Goal: Task Accomplishment & Management: Complete application form

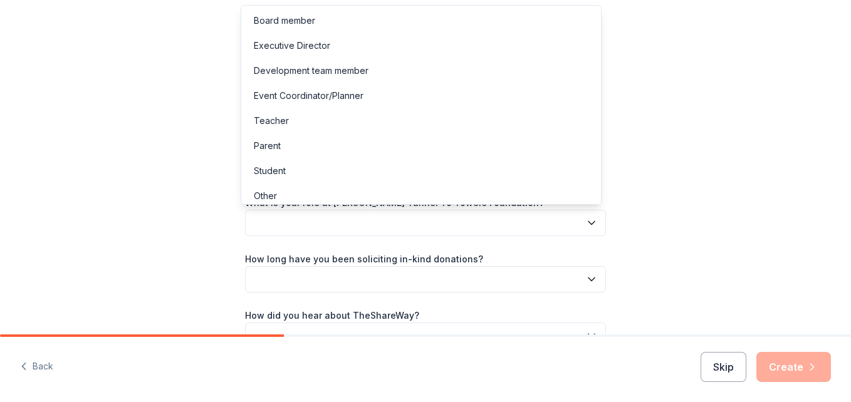
click at [575, 221] on button "button" at bounding box center [425, 223] width 361 height 26
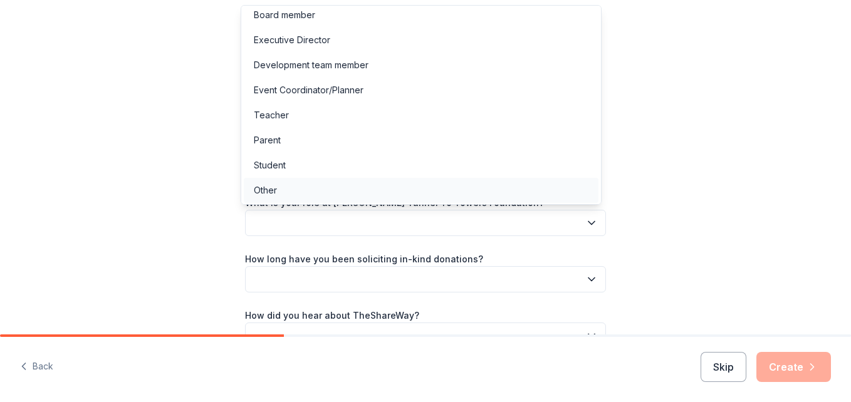
scroll to position [7, 0]
click at [439, 188] on div "Other" at bounding box center [421, 189] width 355 height 25
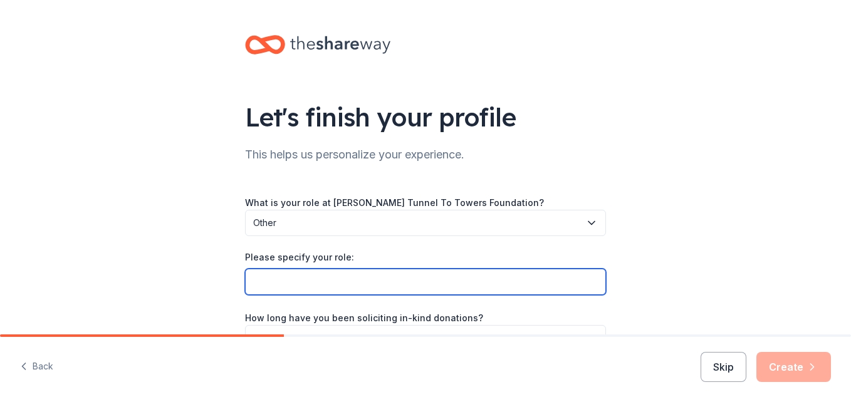
click at [588, 281] on input "Please specify your role:" at bounding box center [425, 282] width 361 height 26
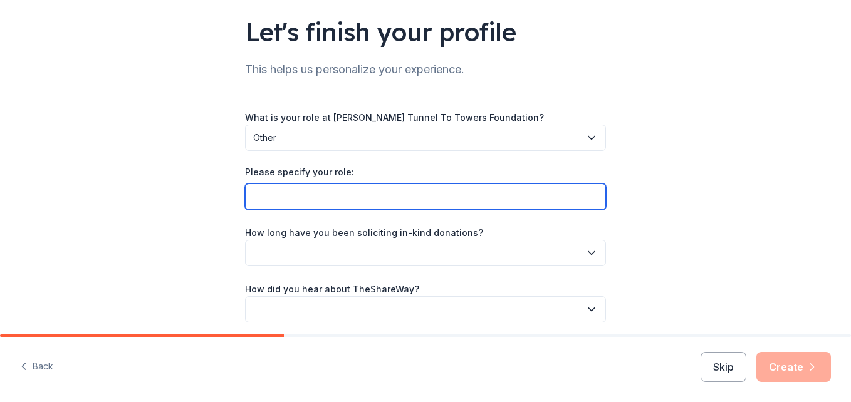
scroll to position [63, 0]
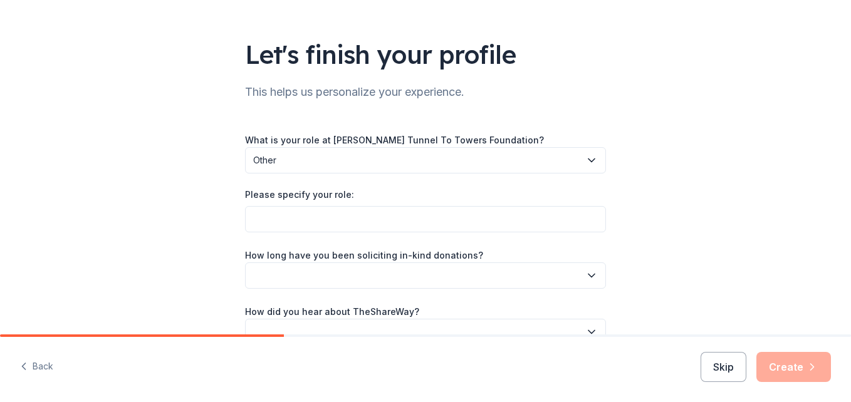
click at [592, 276] on icon "button" at bounding box center [591, 275] width 13 height 13
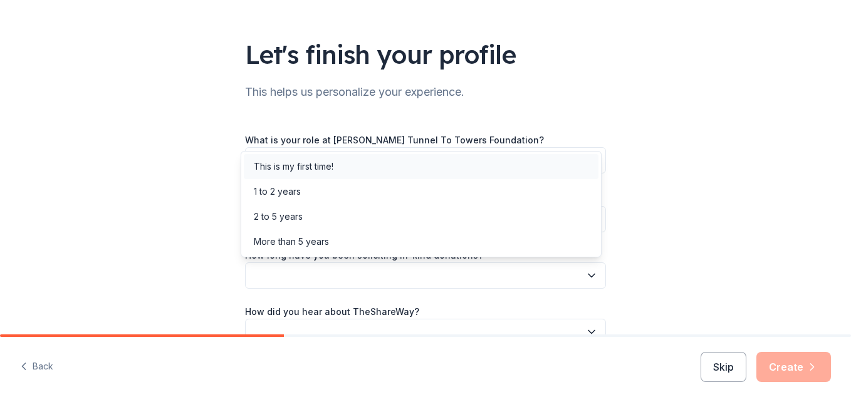
click at [385, 170] on div "This is my first time!" at bounding box center [421, 166] width 355 height 25
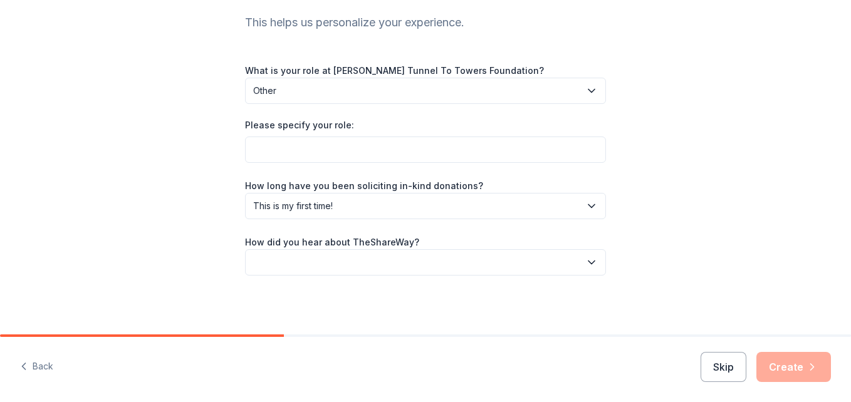
scroll to position [133, 0]
click at [553, 273] on button "button" at bounding box center [425, 261] width 361 height 26
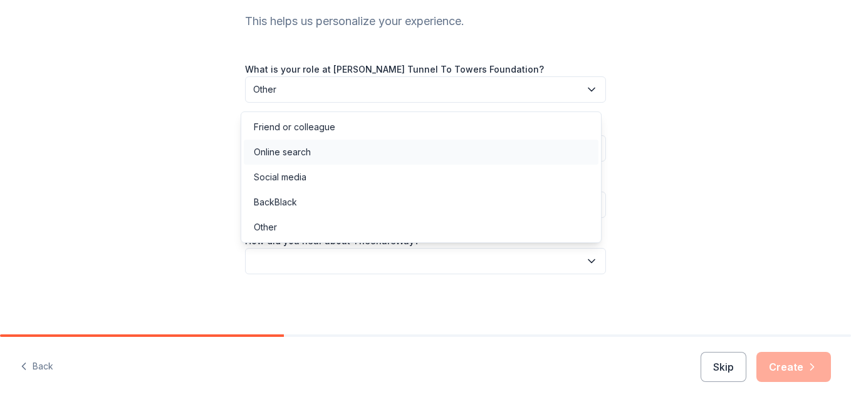
click at [377, 157] on div "Online search" at bounding box center [421, 152] width 355 height 25
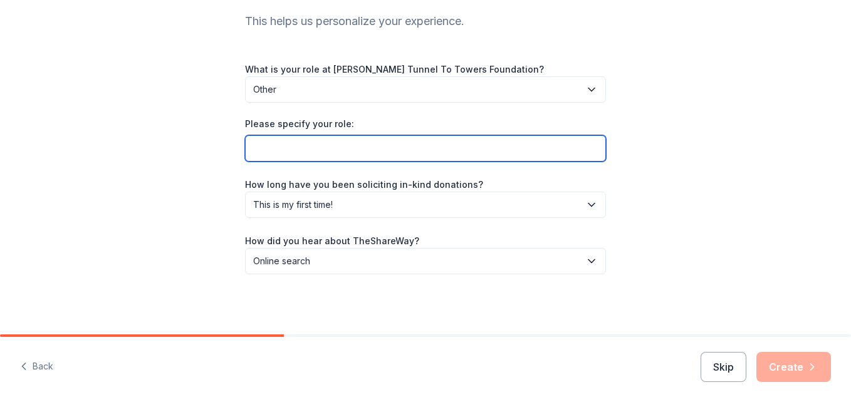
click at [417, 150] on input "Please specify your role:" at bounding box center [425, 148] width 361 height 26
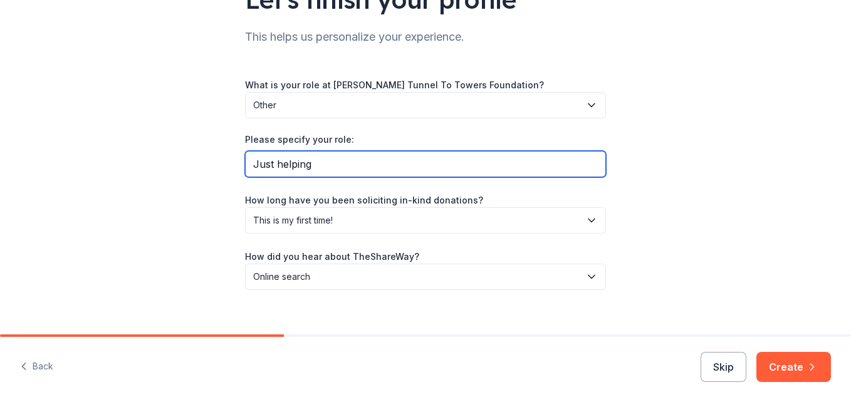
scroll to position [117, 0]
type input "Just helping"
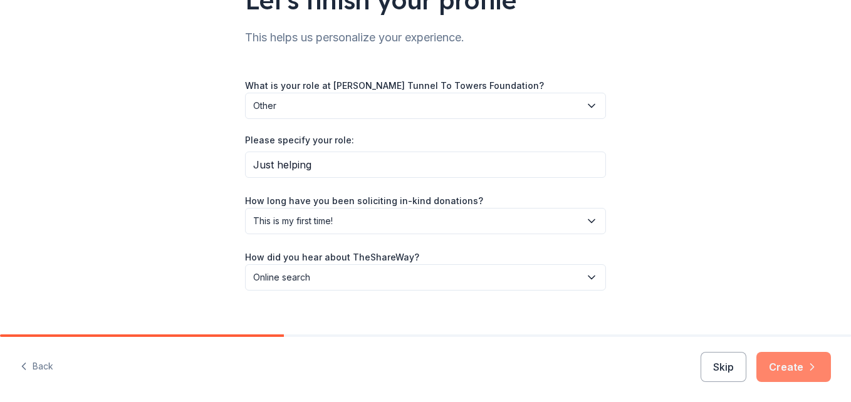
click at [802, 377] on button "Create" at bounding box center [793, 367] width 75 height 30
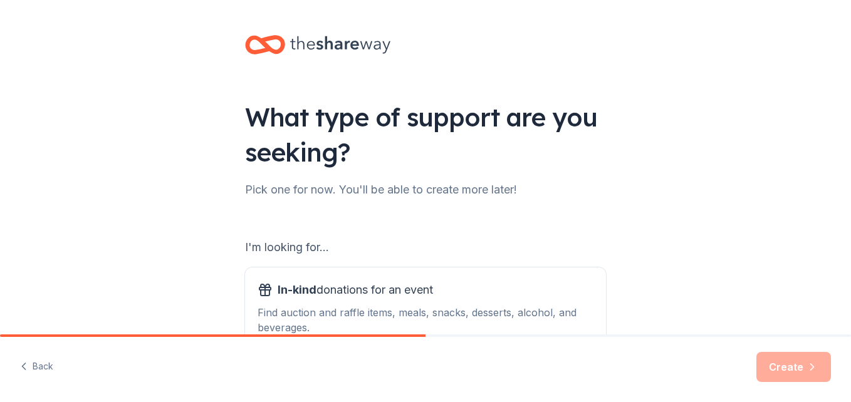
scroll to position [63, 0]
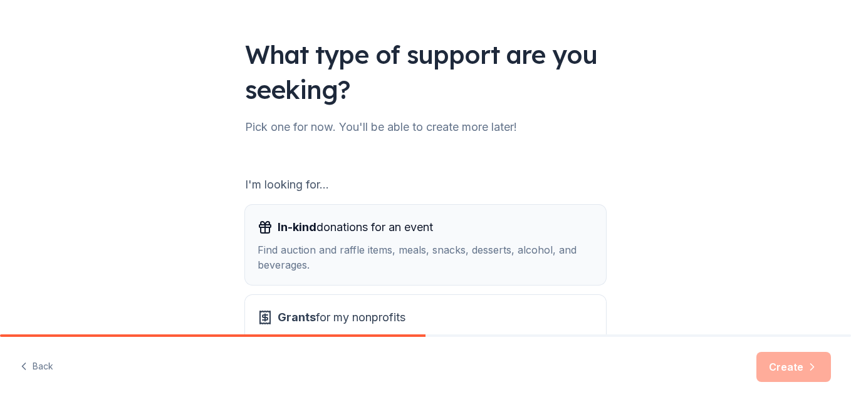
click at [463, 246] on div "Find auction and raffle items, meals, snacks, desserts, alcohol, and beverages." at bounding box center [426, 258] width 336 height 30
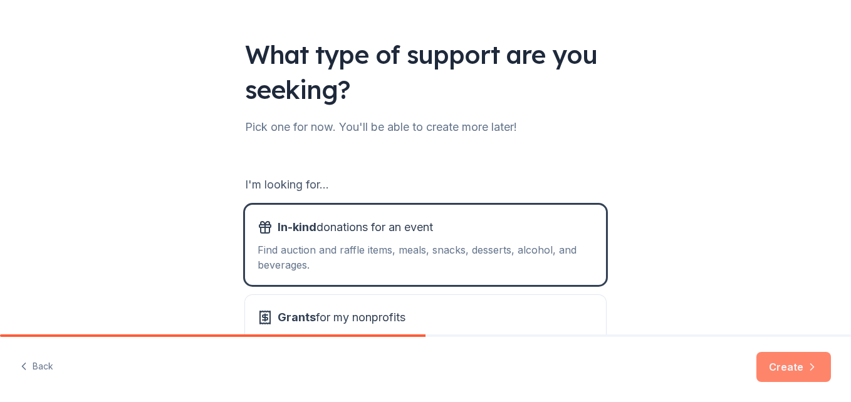
click at [793, 373] on button "Create" at bounding box center [793, 367] width 75 height 30
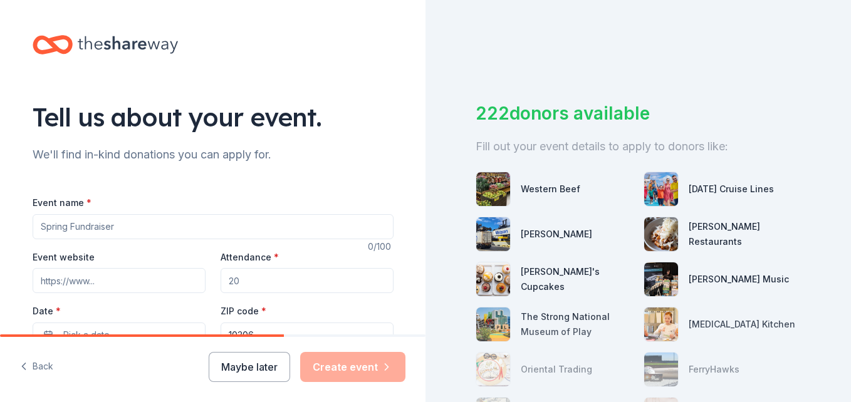
click at [153, 222] on input "Event name *" at bounding box center [213, 226] width 361 height 25
type input "[PERSON_NAME] Bexley Casino Night"
click at [274, 286] on input "Attendance *" at bounding box center [307, 280] width 173 height 25
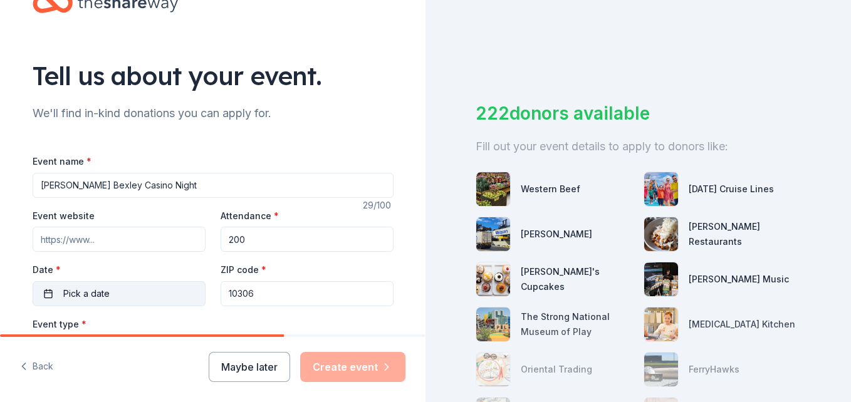
scroll to position [63, 0]
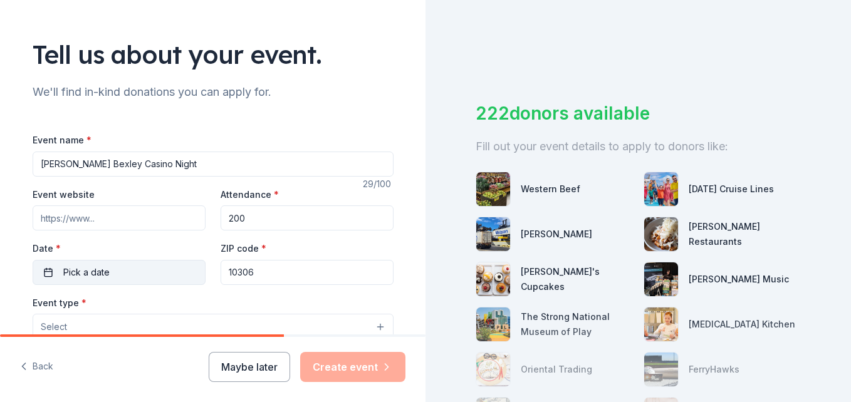
type input "200"
click at [71, 263] on button "Pick a date" at bounding box center [119, 272] width 173 height 25
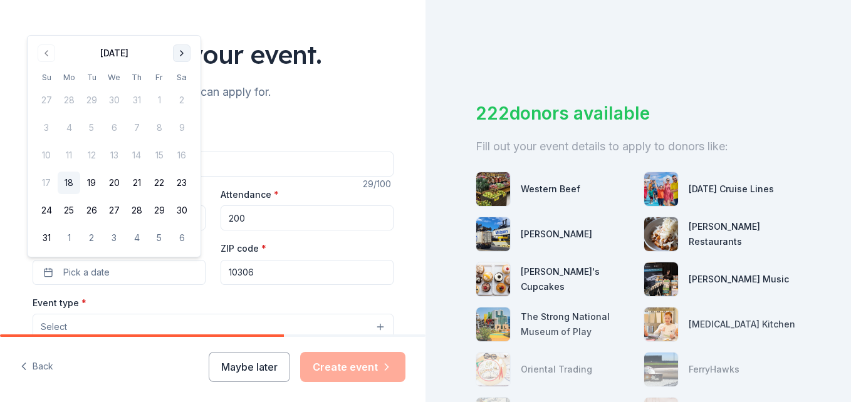
click at [183, 53] on button "Go to next month" at bounding box center [182, 53] width 18 height 18
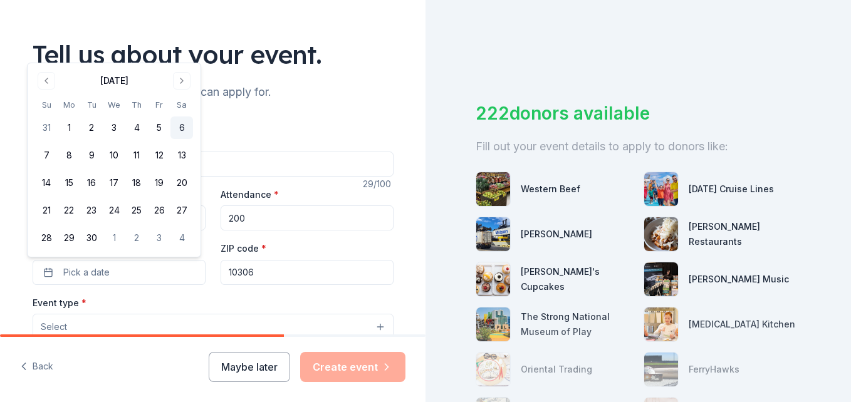
click at [172, 127] on button "6" at bounding box center [181, 128] width 23 height 23
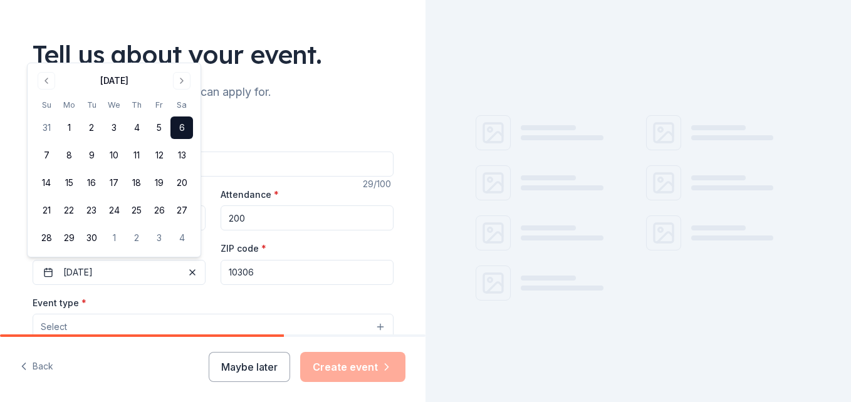
click at [263, 274] on input "10306" at bounding box center [307, 272] width 173 height 25
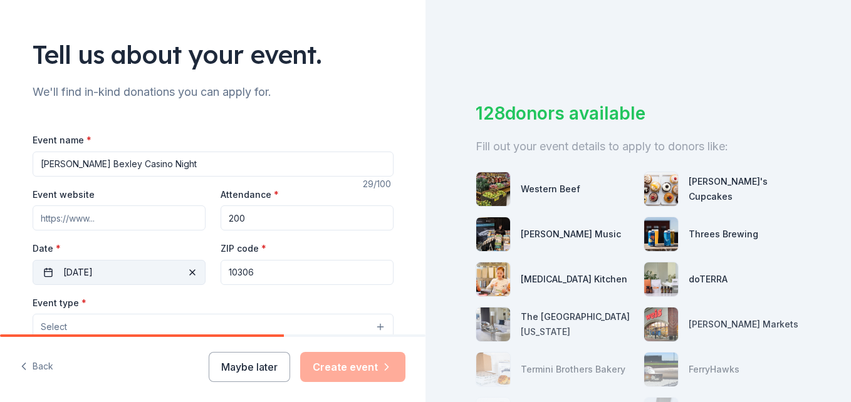
drag, startPoint x: 171, startPoint y: 259, endPoint x: 161, endPoint y: 259, distance: 10.0
click at [161, 259] on div "Event website Attendance * 200 Date * [DATE] ZIP code * 10306" at bounding box center [213, 236] width 361 height 98
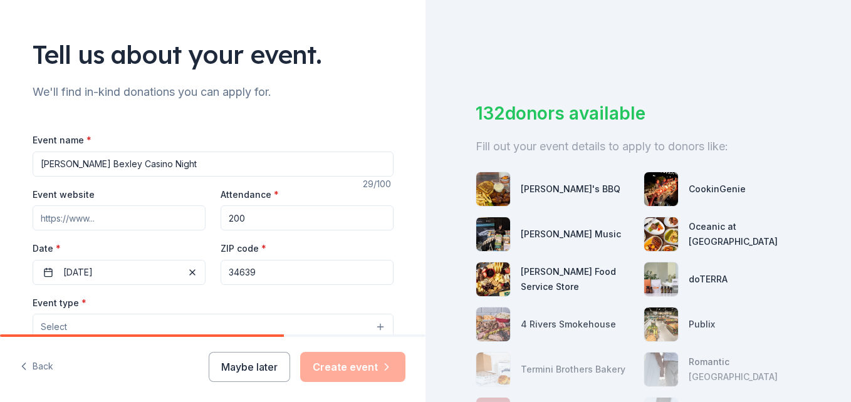
type input "34639"
click at [118, 329] on button "Select" at bounding box center [213, 327] width 361 height 26
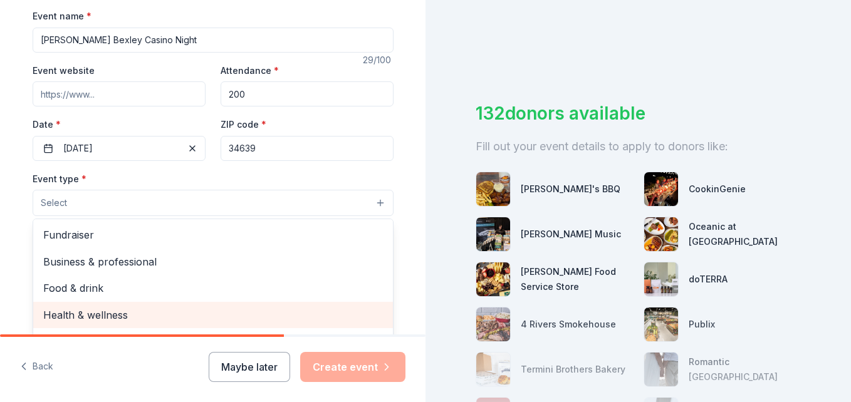
scroll to position [188, 0]
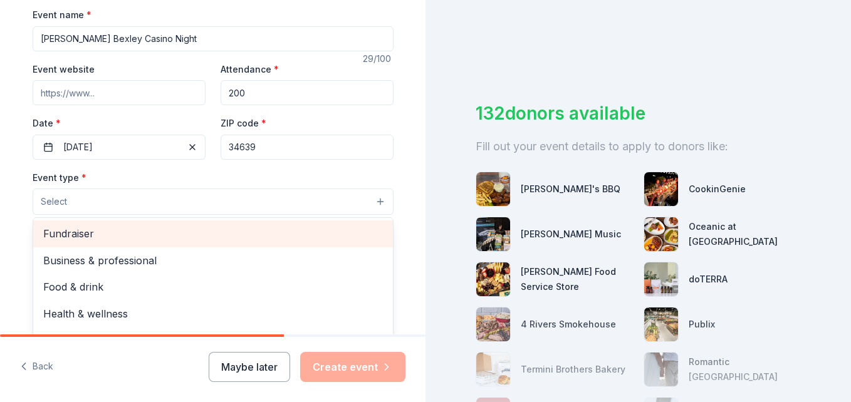
click at [144, 234] on span "Fundraiser" at bounding box center [213, 234] width 340 height 16
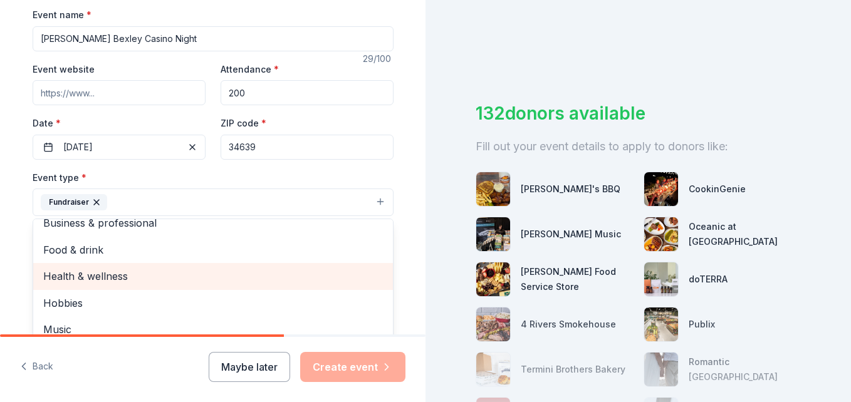
scroll to position [15, 0]
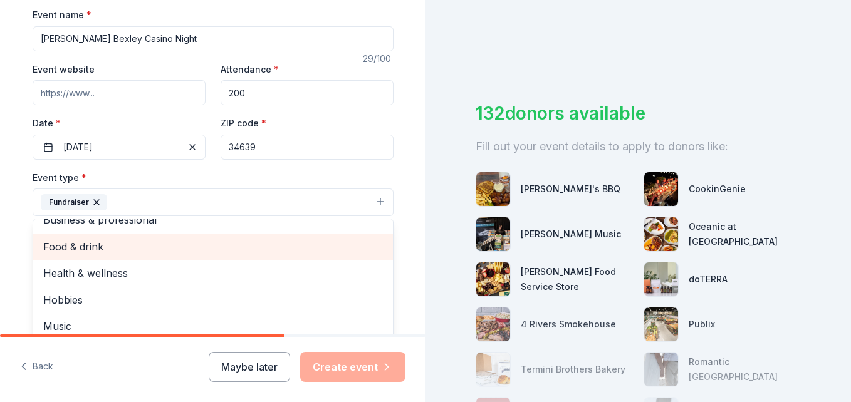
click at [230, 256] on div "Food & drink" at bounding box center [213, 247] width 360 height 26
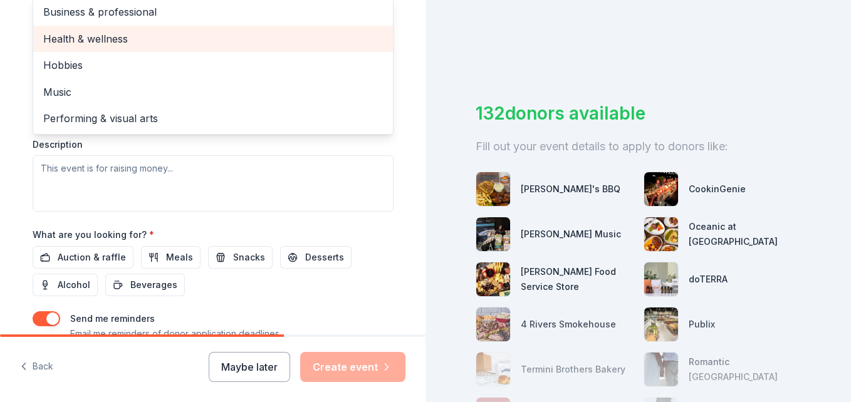
scroll to position [439, 0]
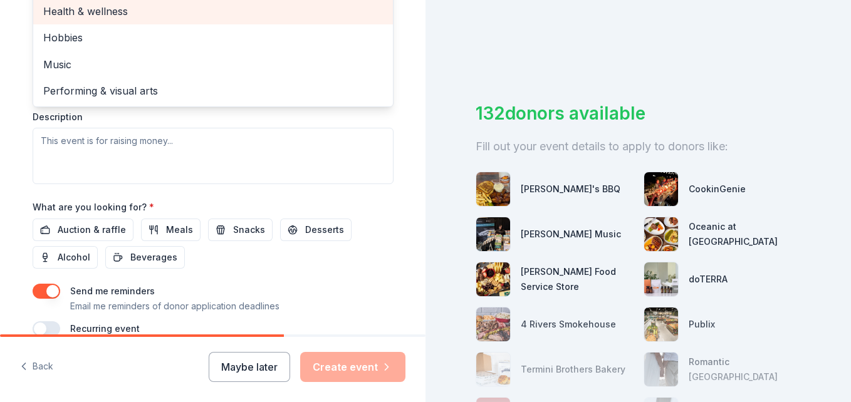
click at [101, 229] on div "Event name * [PERSON_NAME] Casino Night 29 /100 Event website Attendance * 200 …" at bounding box center [213, 46] width 361 height 580
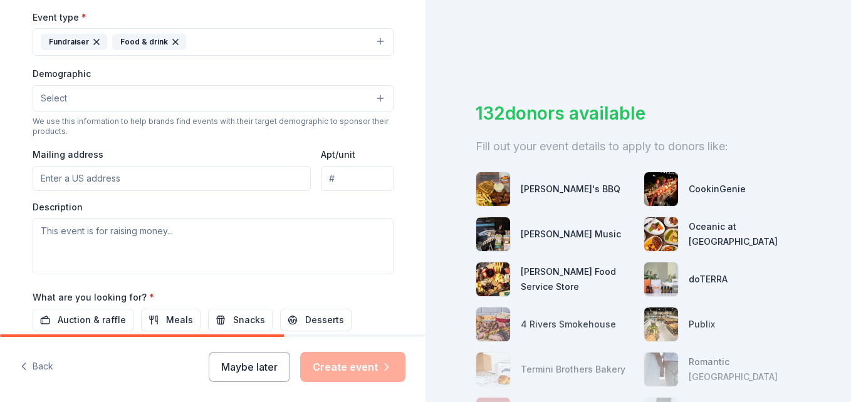
scroll to position [411, 0]
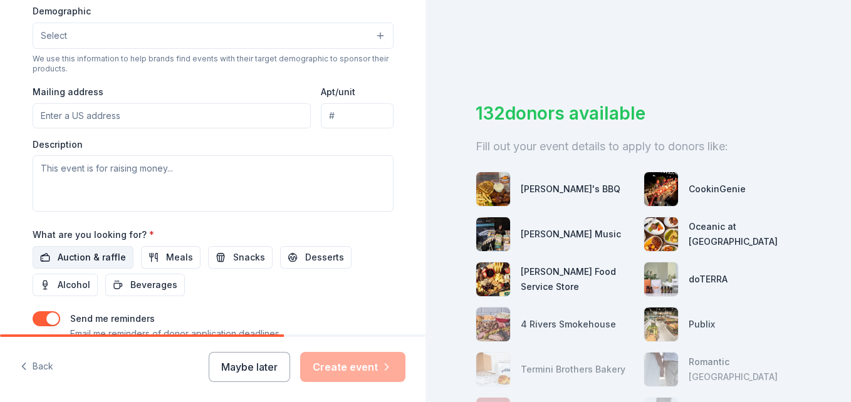
click at [82, 259] on span "Auction & raffle" at bounding box center [92, 257] width 68 height 15
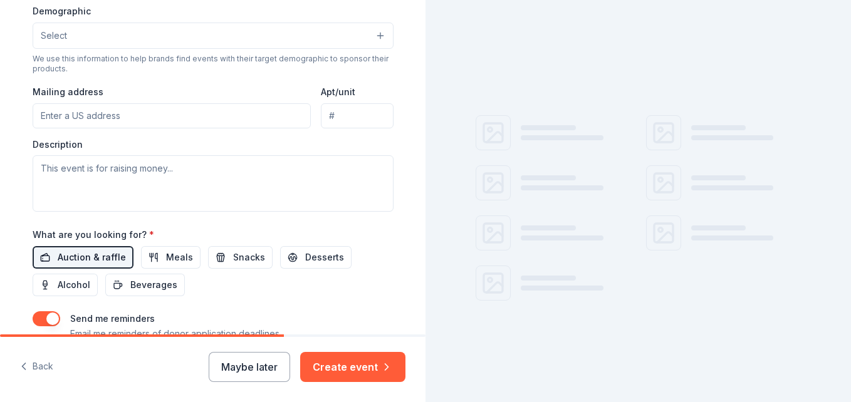
click at [82, 259] on span "Auction & raffle" at bounding box center [92, 257] width 68 height 15
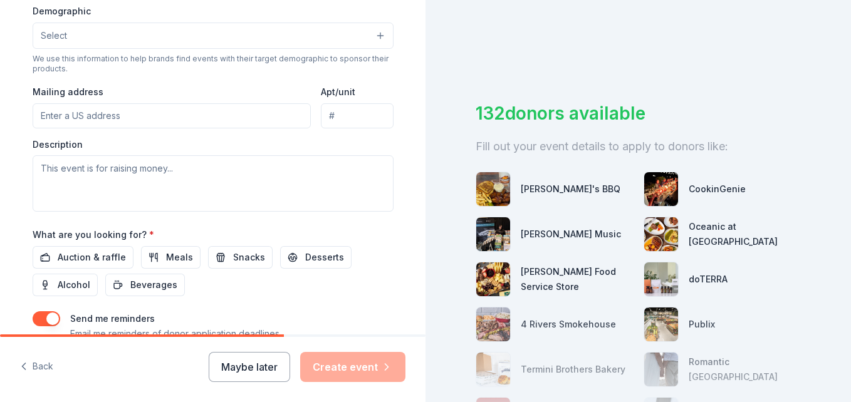
click at [182, 116] on input "Mailing address" at bounding box center [172, 115] width 279 height 25
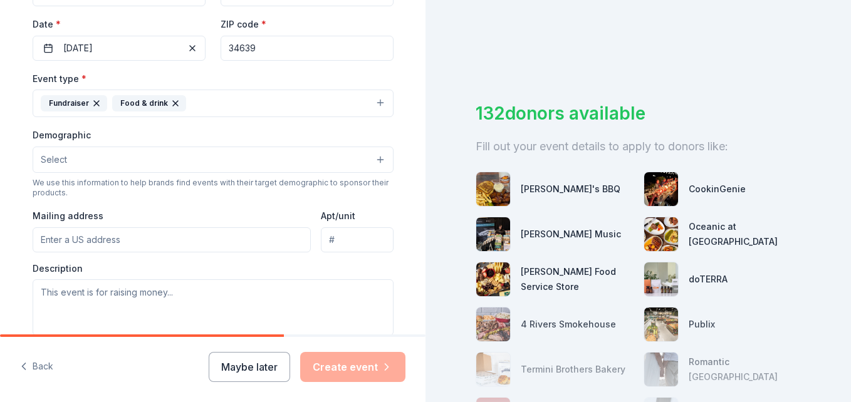
scroll to position [286, 0]
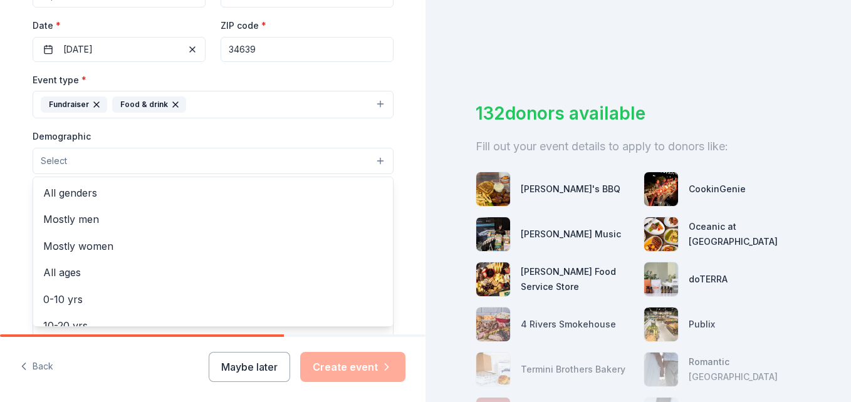
click at [286, 163] on button "Select" at bounding box center [213, 161] width 361 height 26
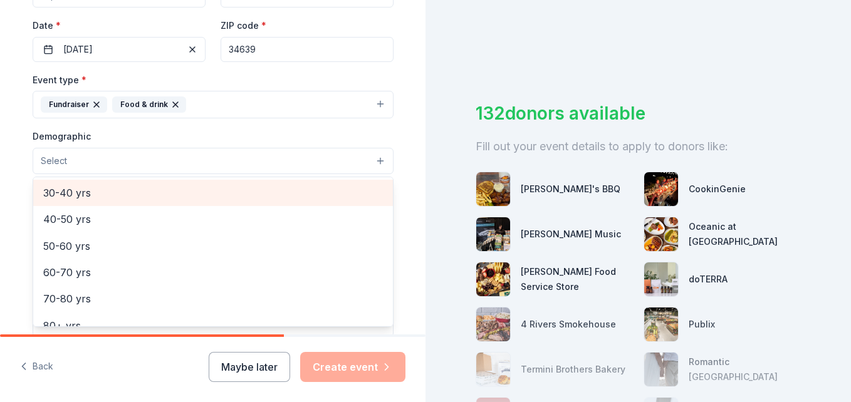
scroll to position [201, 0]
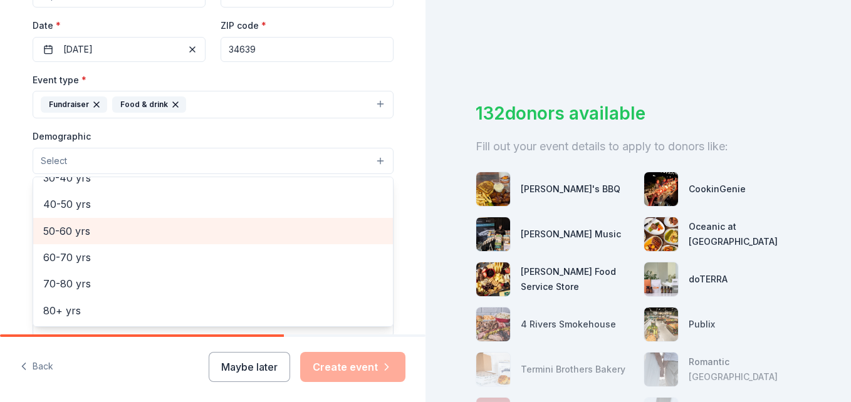
click at [173, 232] on span "50-60 yrs" at bounding box center [213, 231] width 340 height 16
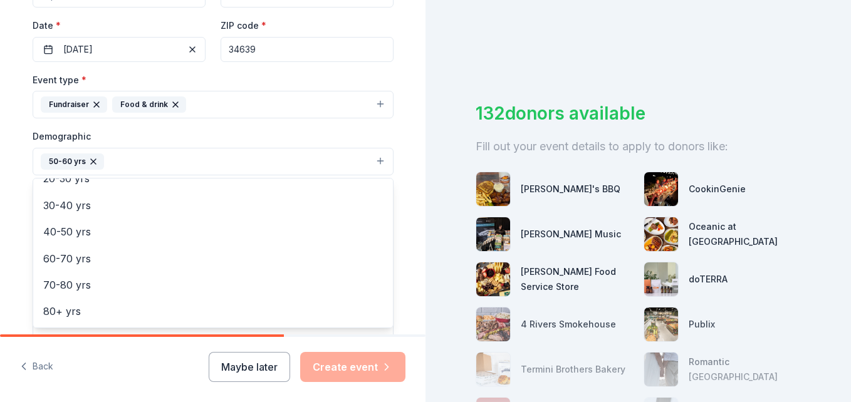
click at [281, 143] on div "Demographic 50-60 yrs All genders Mostly men Mostly women All ages [DEMOGRAPHIC…" at bounding box center [213, 151] width 361 height 47
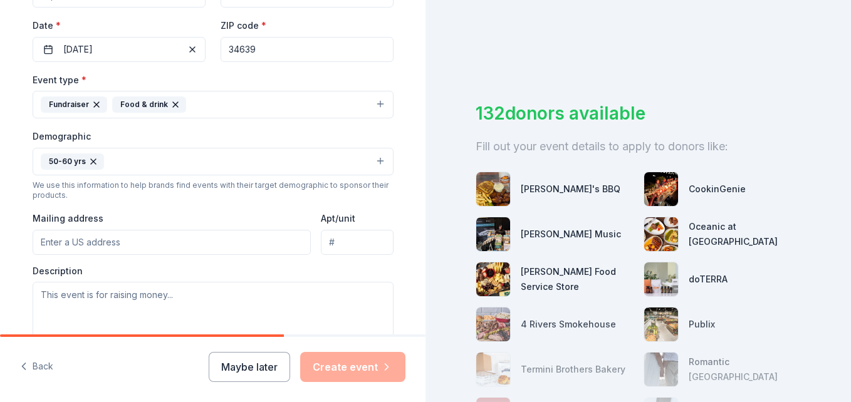
click at [163, 244] on input "Mailing address" at bounding box center [172, 242] width 279 height 25
type input "[STREET_ADDRESS][PERSON_NAME]"
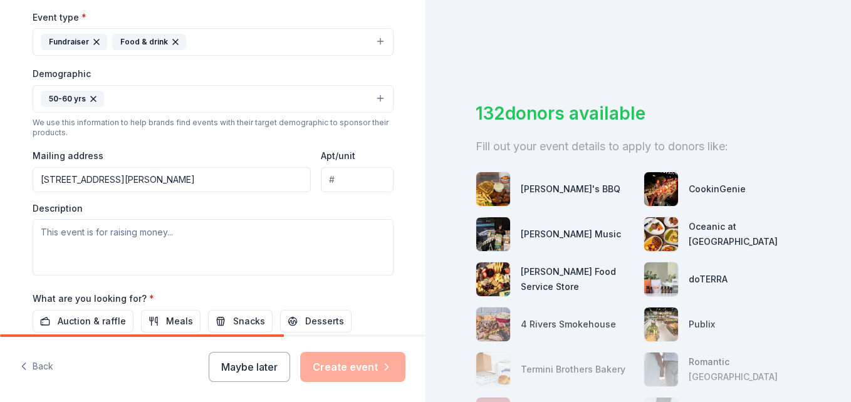
scroll to position [411, 0]
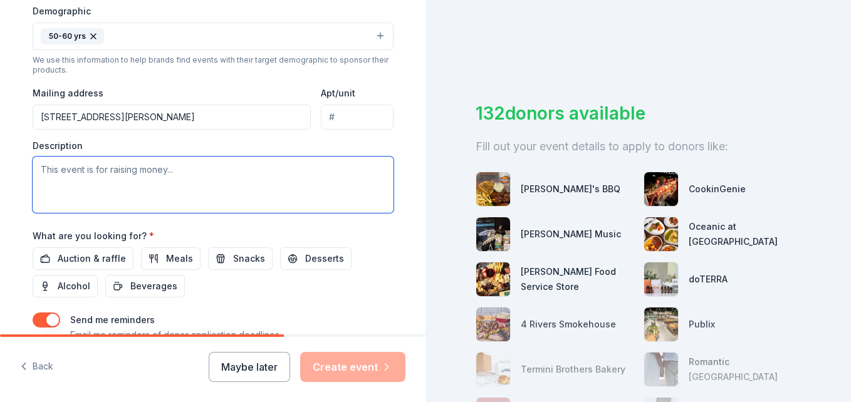
click at [168, 185] on textarea at bounding box center [213, 185] width 361 height 56
type textarea "Tunnels to Towers and Let us [GEOGRAPHIC_DATA]"
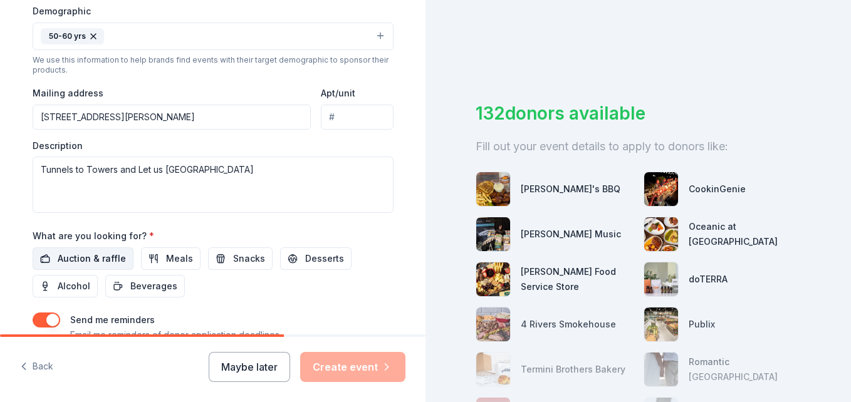
click at [109, 258] on span "Auction & raffle" at bounding box center [92, 258] width 68 height 15
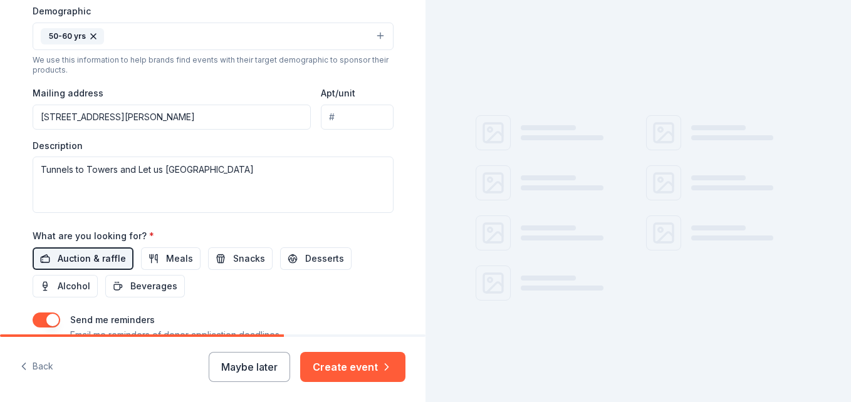
click at [109, 258] on span "Auction & raffle" at bounding box center [92, 258] width 68 height 15
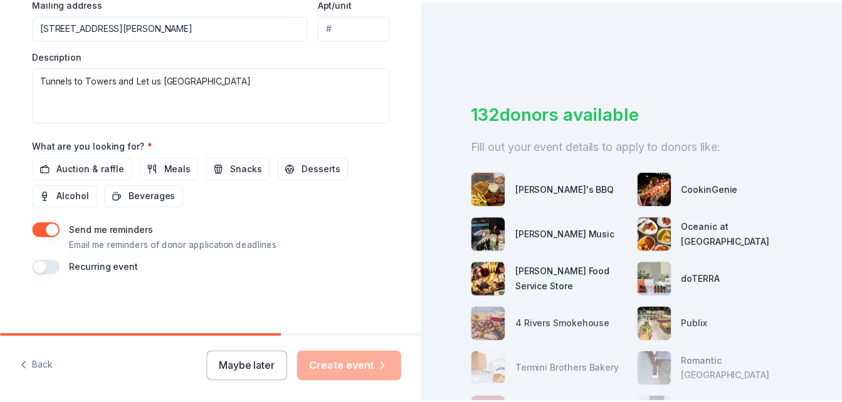
scroll to position [502, 0]
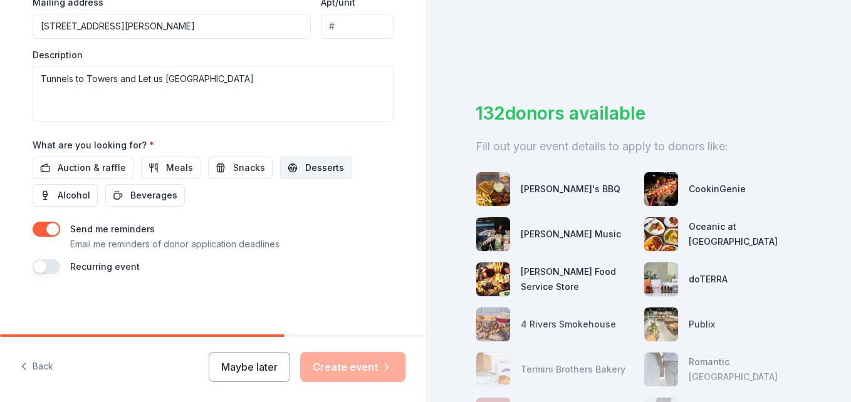
click at [305, 167] on span "Desserts" at bounding box center [324, 167] width 39 height 15
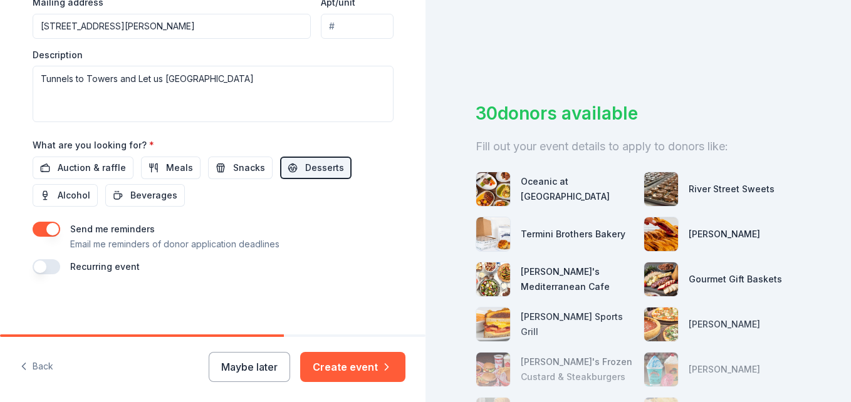
click at [42, 226] on button "button" at bounding box center [47, 229] width 28 height 15
click at [387, 375] on button "Create event" at bounding box center [352, 367] width 105 height 30
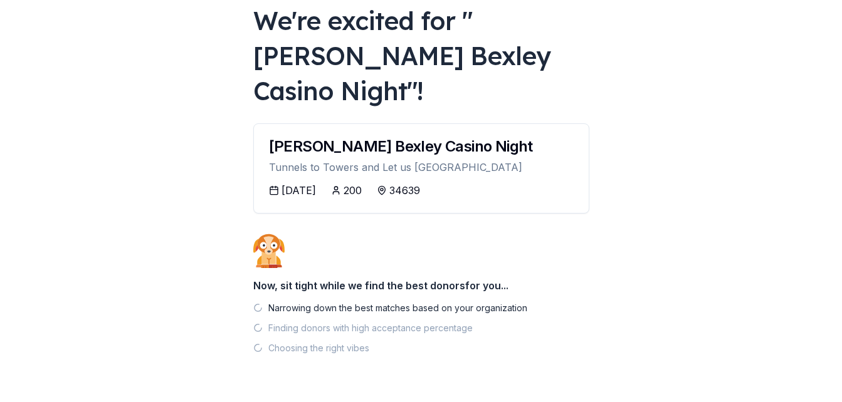
scroll to position [78, 0]
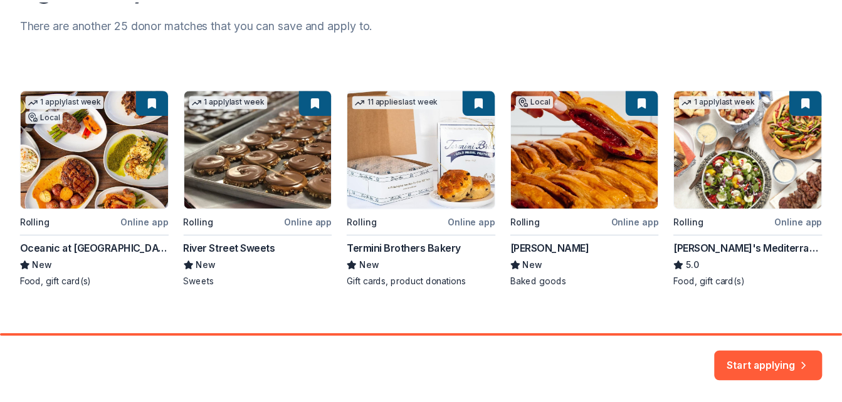
scroll to position [180, 0]
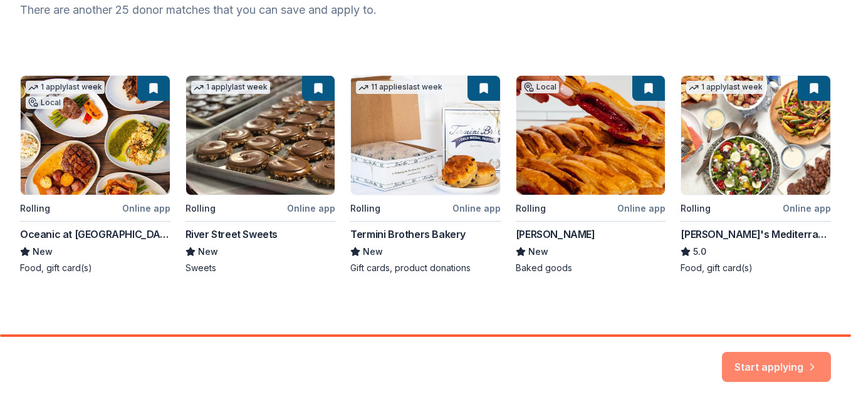
click at [801, 362] on button "Start applying" at bounding box center [776, 367] width 109 height 30
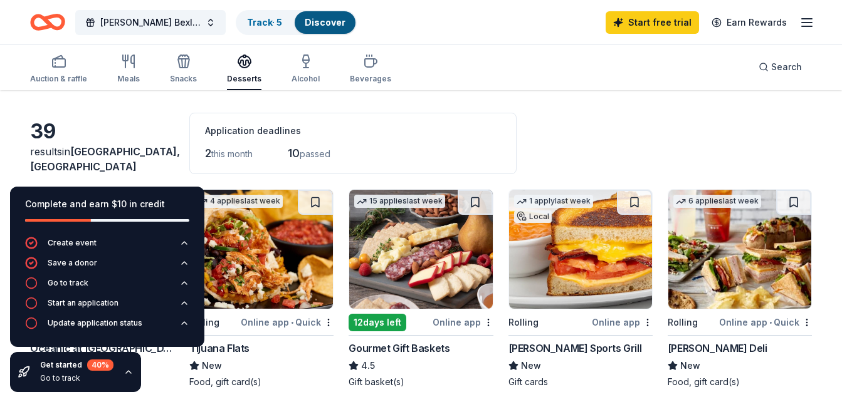
scroll to position [125, 0]
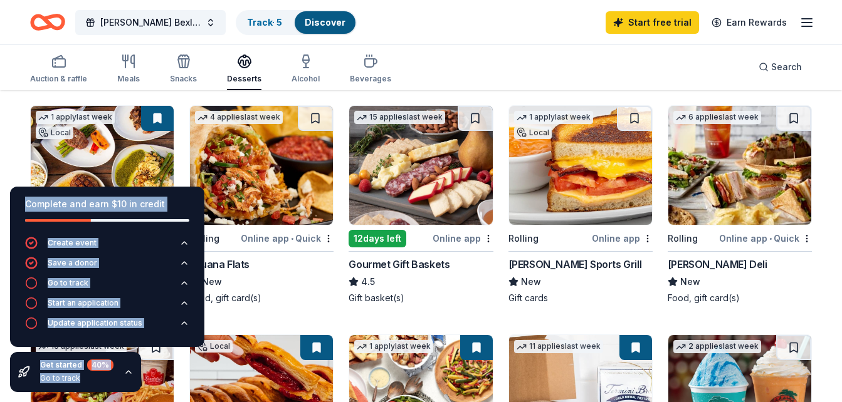
drag, startPoint x: 23, startPoint y: 193, endPoint x: 60, endPoint y: 105, distance: 95.2
click at [450, 65] on div "Auction & raffle Meals Snacks Desserts Alcohol Beverages Search" at bounding box center [420, 67] width 781 height 46
click at [375, 236] on div "12 days left" at bounding box center [377, 239] width 58 height 18
click at [462, 237] on div "Online app" at bounding box center [462, 239] width 61 height 16
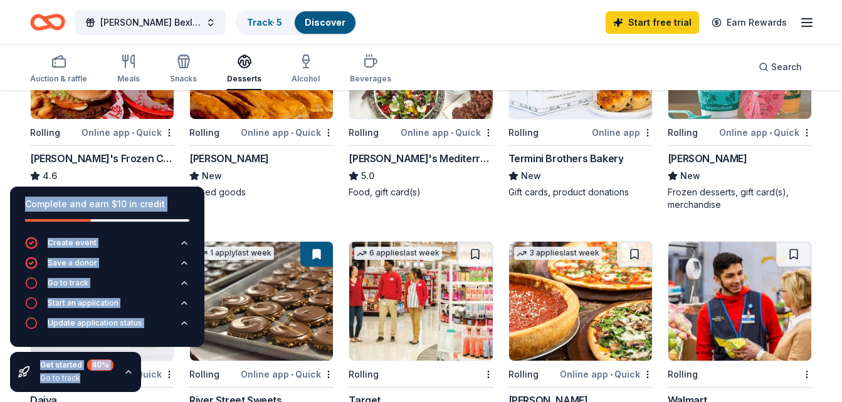
scroll to position [439, 0]
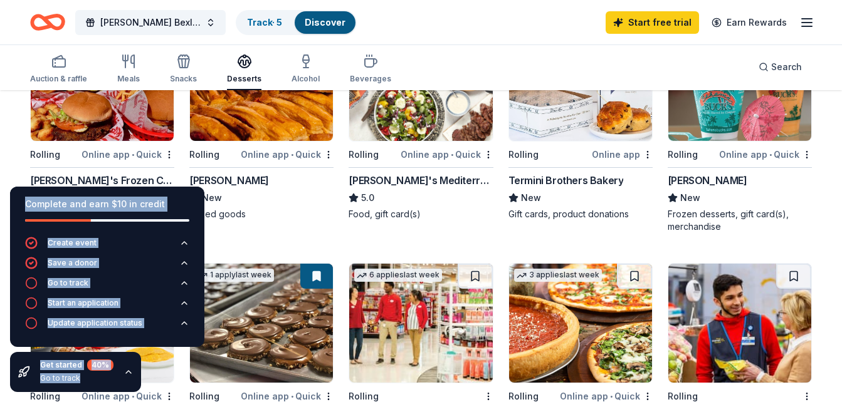
click at [112, 150] on div "Online app • Quick" at bounding box center [127, 155] width 93 height 16
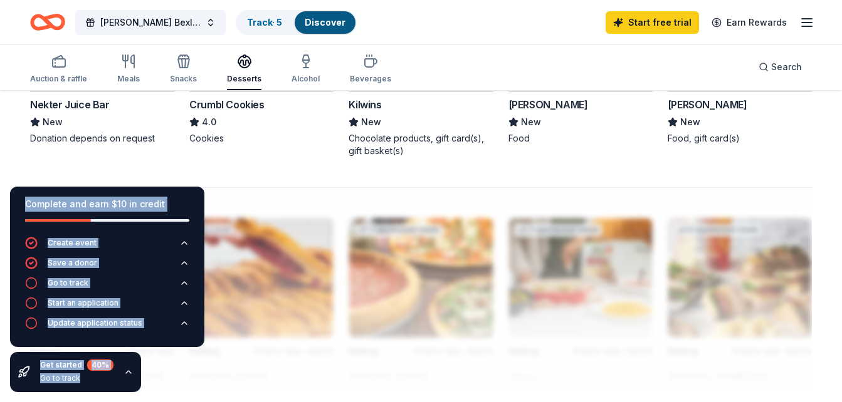
scroll to position [1003, 0]
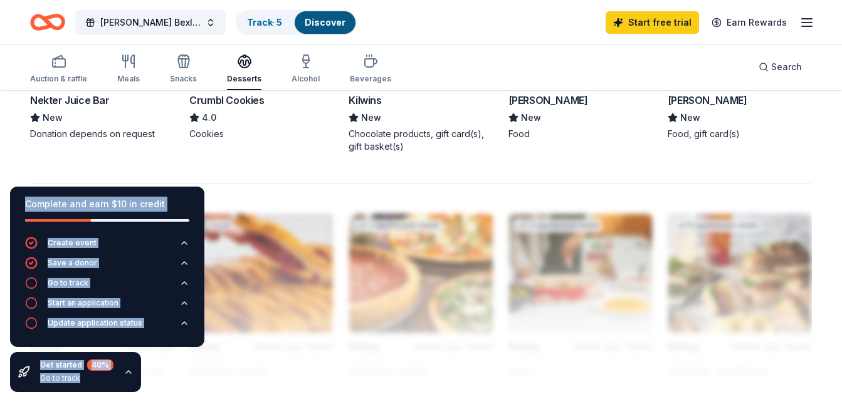
click at [237, 99] on div "Crumbl Cookies" at bounding box center [226, 100] width 75 height 15
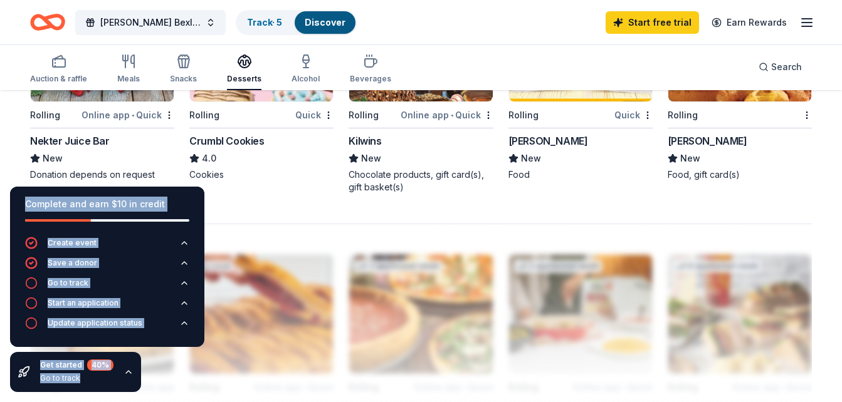
scroll to position [940, 0]
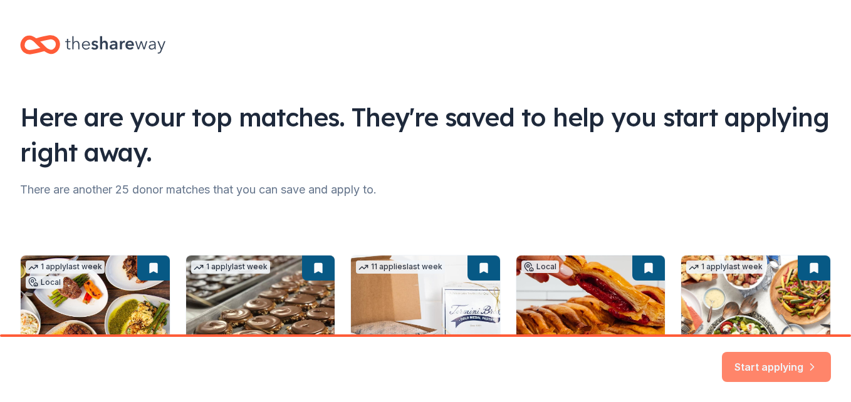
click at [767, 356] on button "Start applying" at bounding box center [776, 364] width 109 height 30
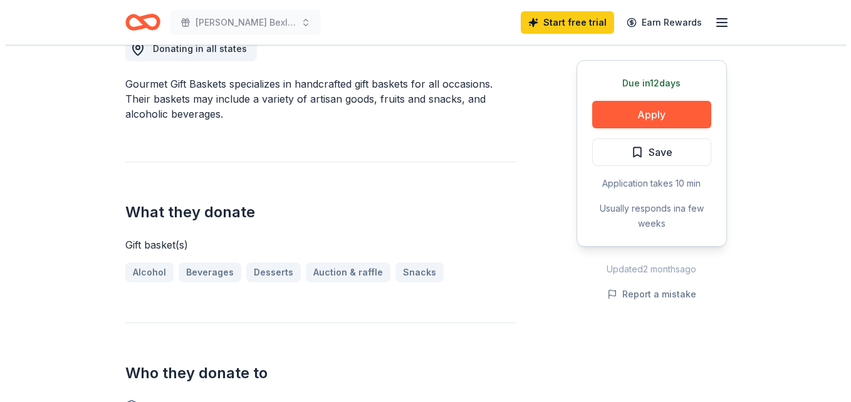
scroll to position [376, 0]
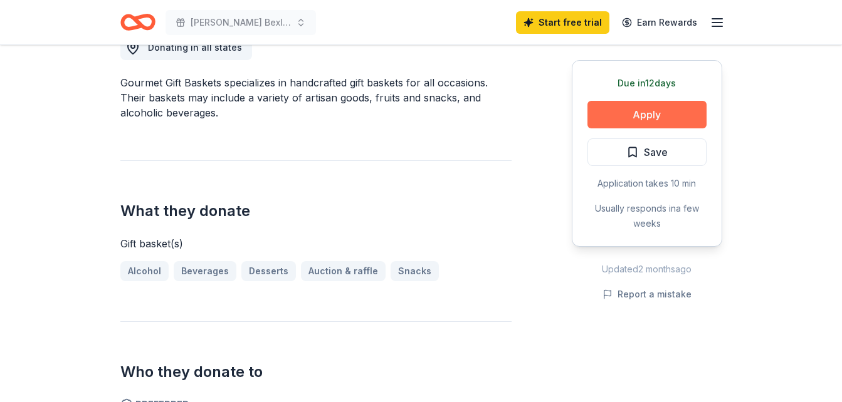
click at [630, 108] on button "Apply" at bounding box center [646, 115] width 119 height 28
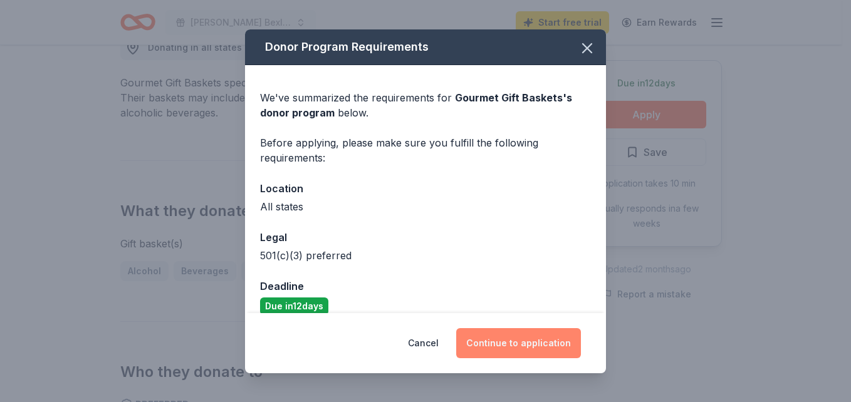
click at [509, 335] on button "Continue to application" at bounding box center [518, 343] width 125 height 30
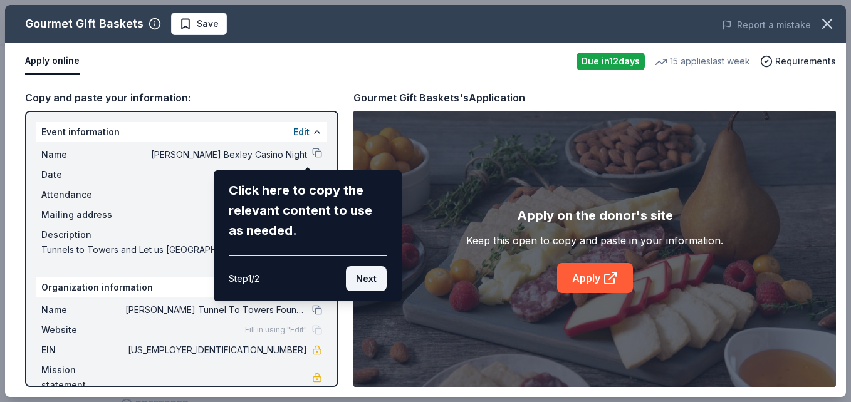
click at [357, 271] on button "Next" at bounding box center [366, 278] width 41 height 25
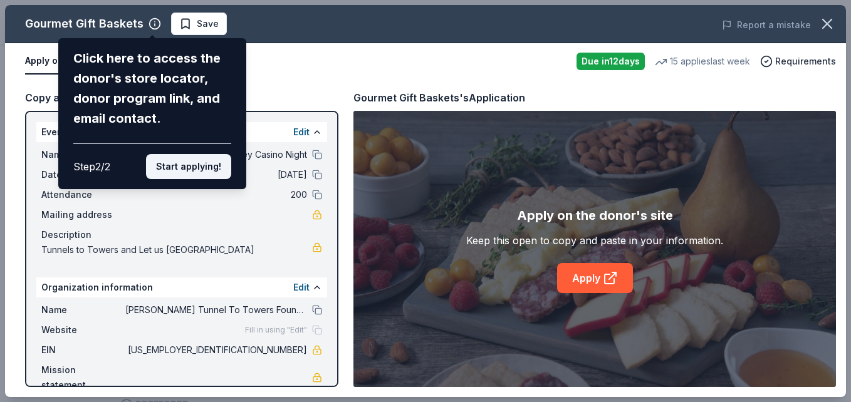
click at [198, 166] on button "Start applying!" at bounding box center [188, 166] width 85 height 25
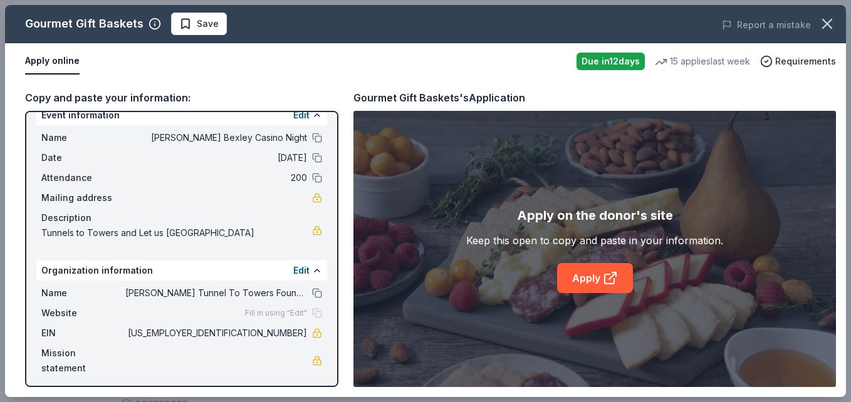
scroll to position [22, 0]
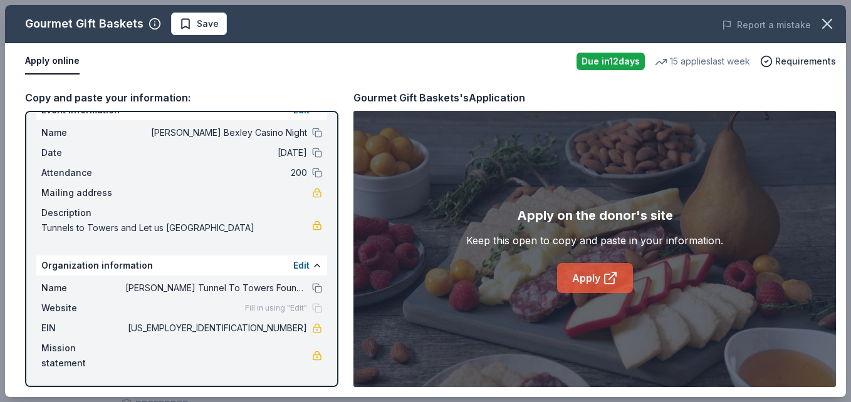
click at [585, 284] on link "Apply" at bounding box center [595, 278] width 76 height 30
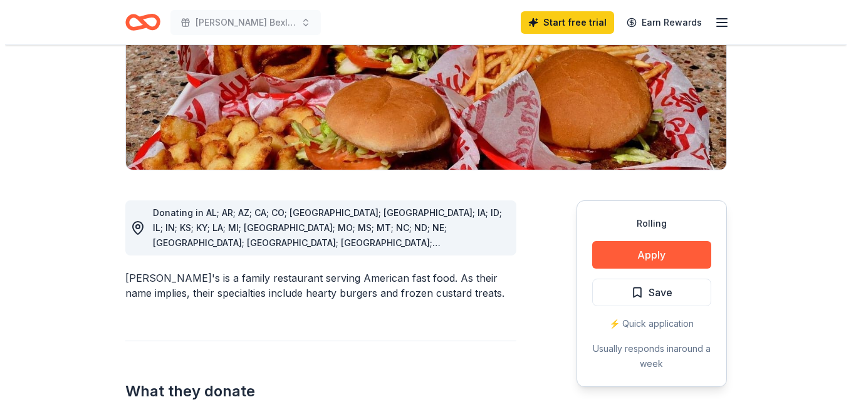
scroll to position [251, 0]
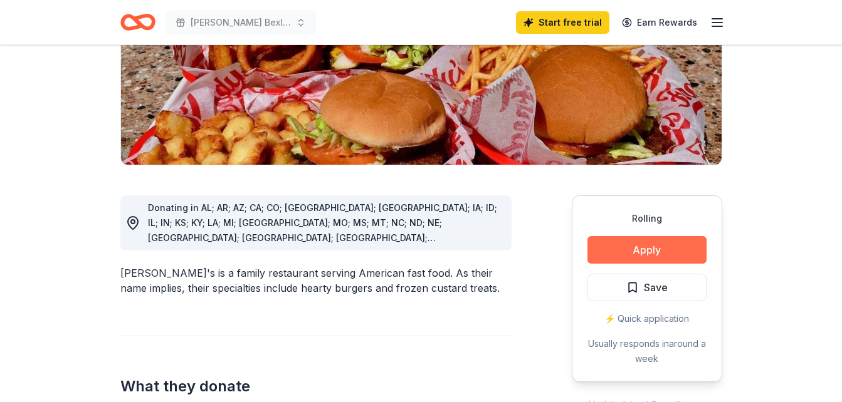
click at [637, 236] on button "Apply" at bounding box center [646, 250] width 119 height 28
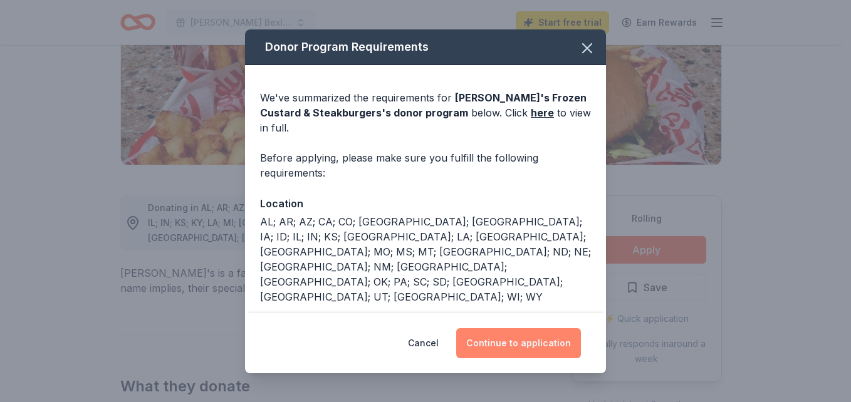
click at [494, 344] on button "Continue to application" at bounding box center [518, 343] width 125 height 30
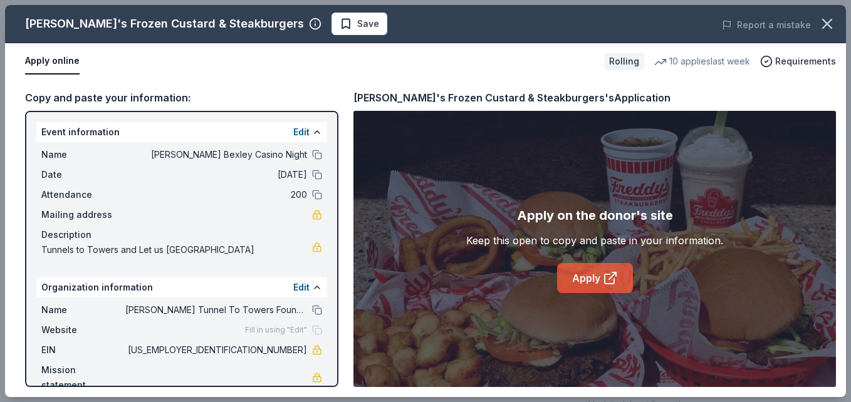
click at [609, 279] on icon at bounding box center [612, 276] width 7 height 7
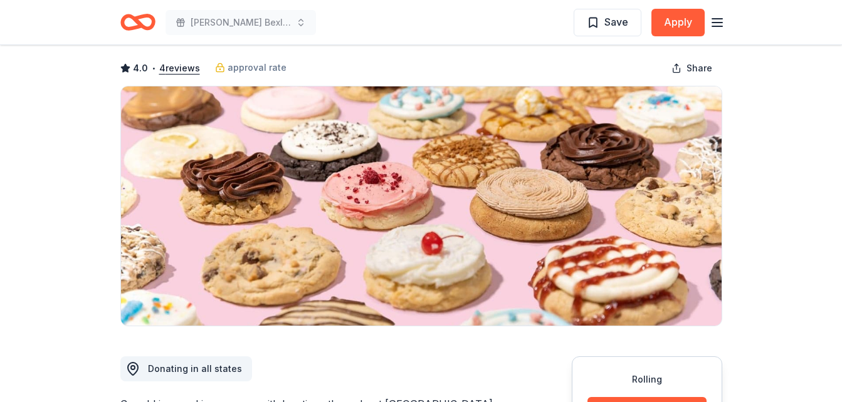
scroll to position [188, 0]
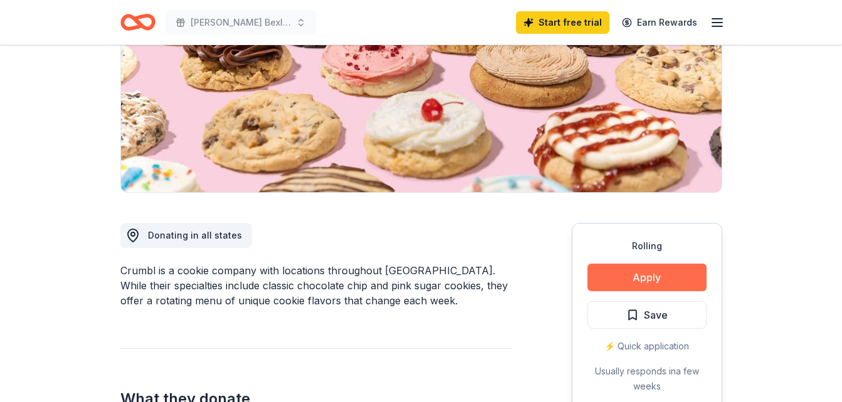
click at [657, 278] on button "Apply" at bounding box center [646, 278] width 119 height 28
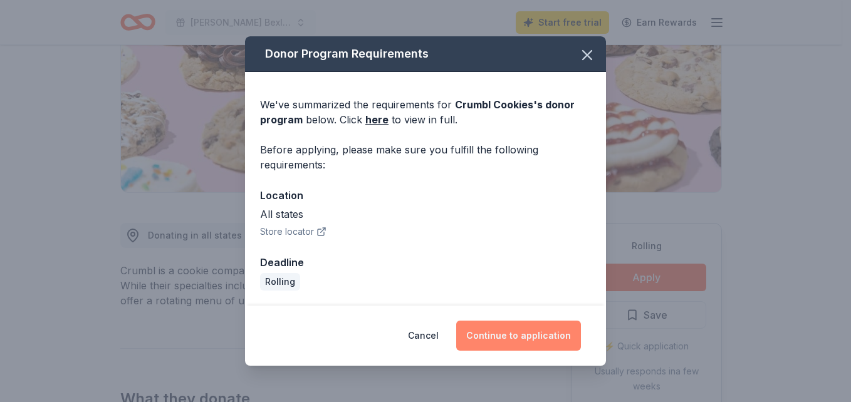
click at [512, 339] on button "Continue to application" at bounding box center [518, 336] width 125 height 30
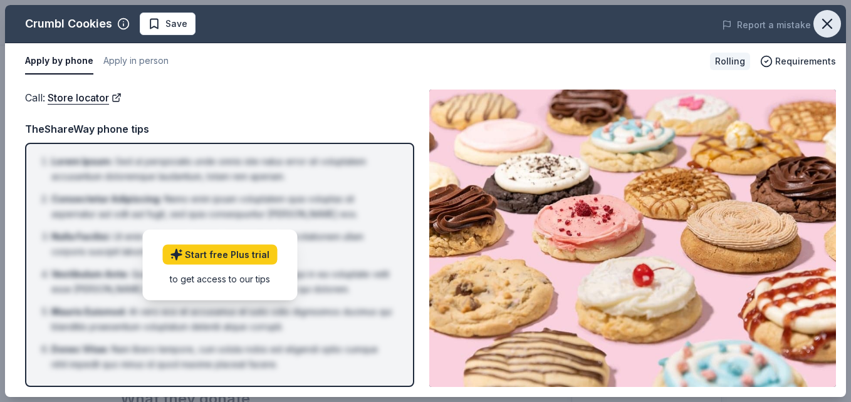
click at [823, 21] on icon "button" at bounding box center [827, 24] width 18 height 18
